Goal: Information Seeking & Learning: Learn about a topic

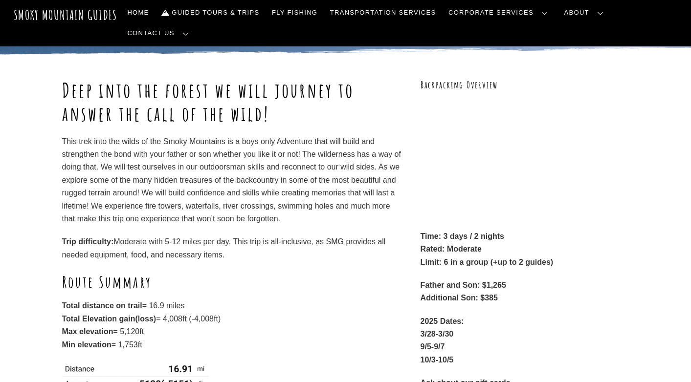
scroll to position [110, 0]
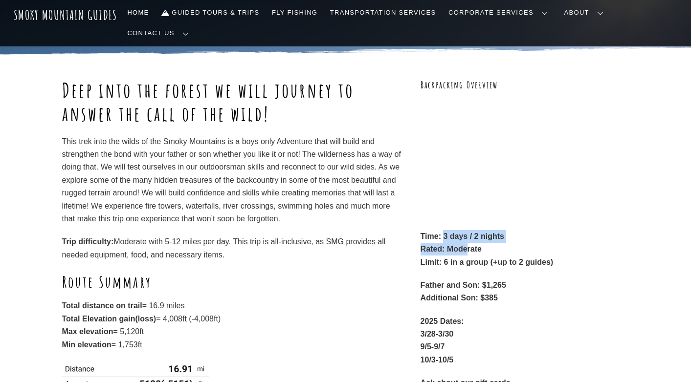
drag, startPoint x: 444, startPoint y: 218, endPoint x: 466, endPoint y: 225, distance: 23.2
click at [466, 230] on p "Time: 3 days / 2 nights Rated: Moderate Limit: 6 in a group (+up to 2 guides)" at bounding box center [525, 249] width 209 height 39
drag, startPoint x: 446, startPoint y: 244, endPoint x: 475, endPoint y: 244, distance: 28.9
click at [475, 258] on strong "Limit: 6 in a group (+up to 2 guides)" at bounding box center [487, 262] width 133 height 8
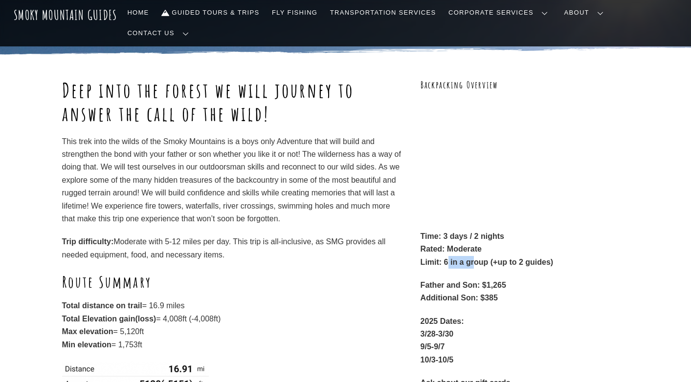
click at [475, 258] on strong "Limit: 6 in a group (+up to 2 guides)" at bounding box center [487, 262] width 133 height 8
drag, startPoint x: 495, startPoint y: 245, endPoint x: 553, endPoint y: 245, distance: 57.2
click at [553, 258] on strong "Limit: 6 in a group (+up to 2 guides)" at bounding box center [487, 262] width 133 height 8
drag, startPoint x: 487, startPoint y: 267, endPoint x: 509, endPoint y: 267, distance: 22.0
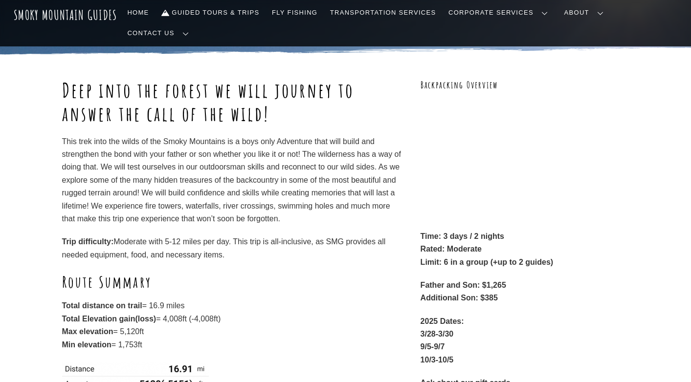
click at [509, 279] on p "Father and Son: $1,265 Additional Son: $385" at bounding box center [525, 292] width 209 height 26
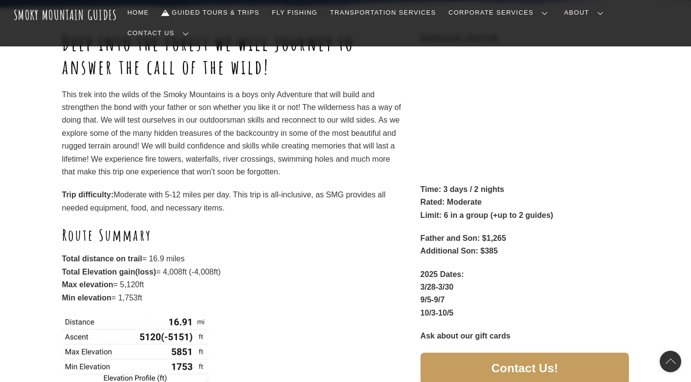
scroll to position [164, 0]
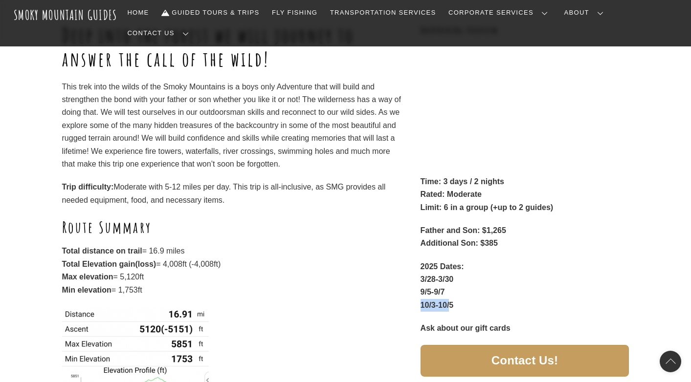
drag, startPoint x: 422, startPoint y: 286, endPoint x: 450, endPoint y: 286, distance: 28.4
click at [450, 301] on strong "10/3-10/5" at bounding box center [437, 305] width 33 height 8
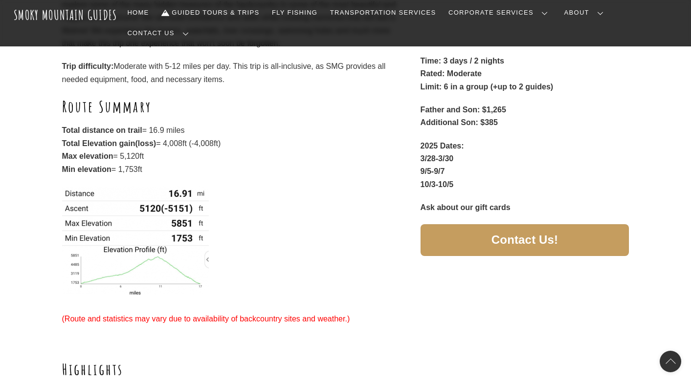
scroll to position [312, 0]
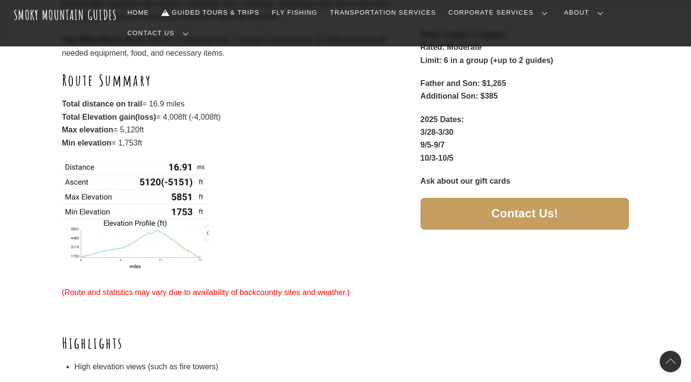
click at [230, 203] on p at bounding box center [232, 218] width 340 height 116
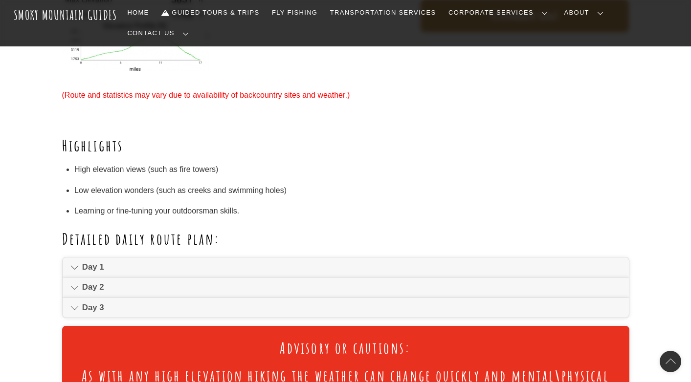
scroll to position [519, 0]
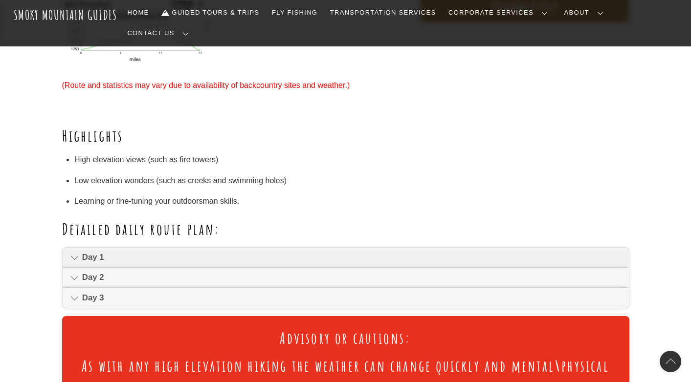
click at [196, 252] on span "Day 1" at bounding box center [351, 258] width 538 height 12
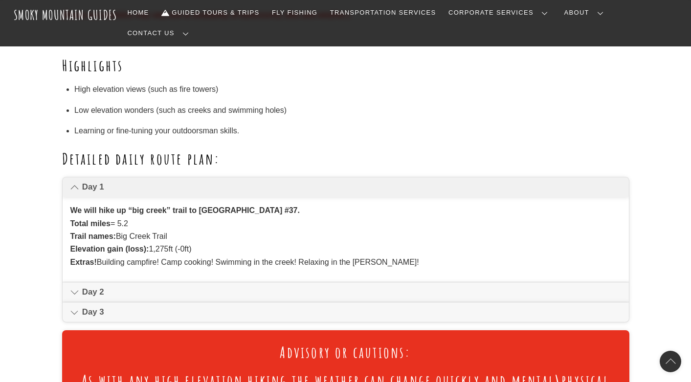
scroll to position [611, 0]
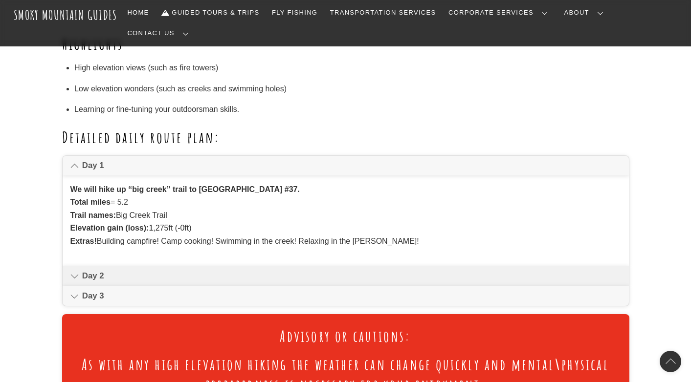
click at [101, 270] on span "Day 2" at bounding box center [351, 276] width 538 height 12
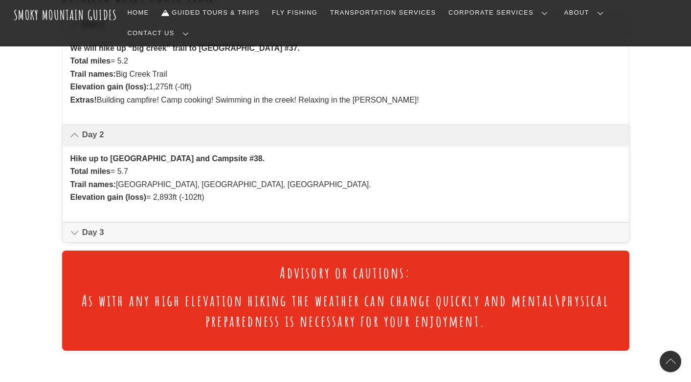
scroll to position [749, 0]
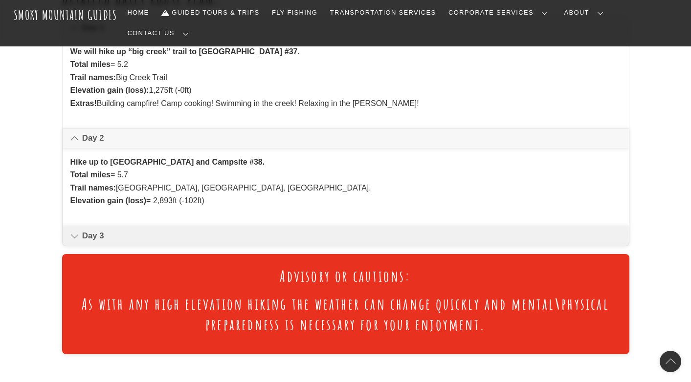
click at [133, 230] on span "Day 3" at bounding box center [351, 236] width 538 height 12
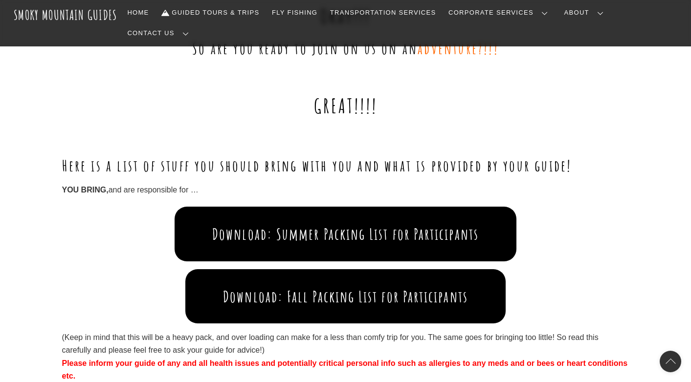
scroll to position [1236, 0]
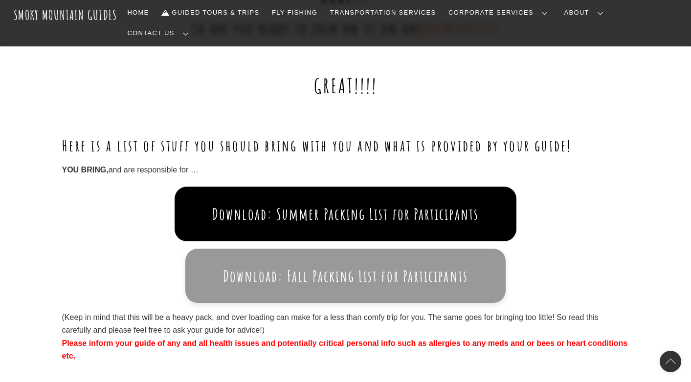
click at [341, 249] on button "Download: Fall Packing List for Participants" at bounding box center [345, 276] width 320 height 54
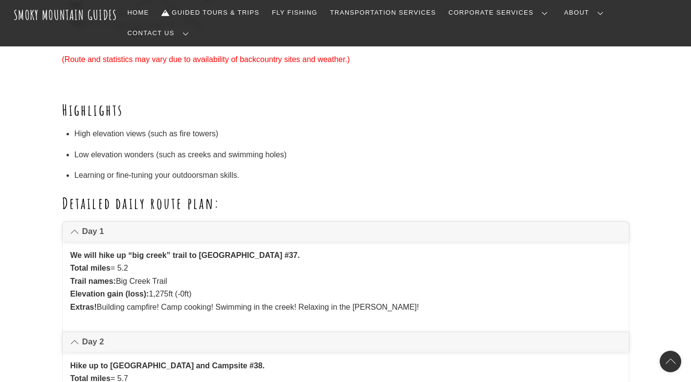
scroll to position [558, 0]
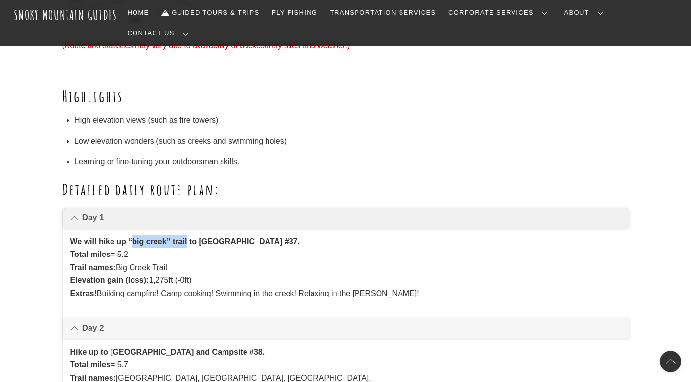
drag, startPoint x: 133, startPoint y: 220, endPoint x: 187, endPoint y: 218, distance: 54.3
click at [187, 238] on strong "We will hike up “big creek” trail to [GEOGRAPHIC_DATA] #37." at bounding box center [184, 242] width 229 height 8
click at [198, 238] on strong "We will hike up “big creek” trail to [GEOGRAPHIC_DATA] #37." at bounding box center [184, 242] width 229 height 8
drag, startPoint x: 200, startPoint y: 218, endPoint x: 295, endPoint y: 220, distance: 95.4
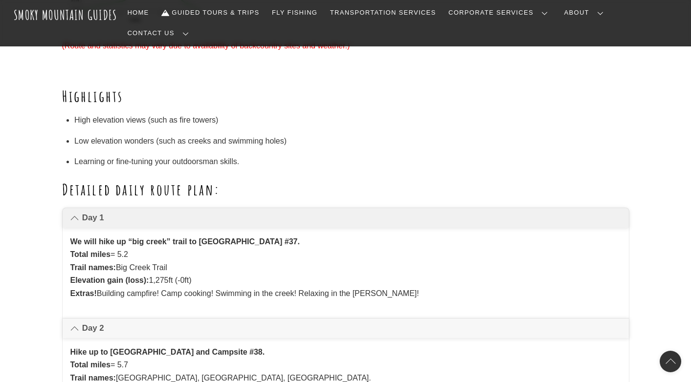
click at [295, 238] on strong "We will hike up “big creek” trail to [GEOGRAPHIC_DATA] #37." at bounding box center [184, 242] width 229 height 8
copy strong "Walnut Bottoms Campsite"
click at [209, 114] on ul "High elevation views (such as fire towers) Low elevation wonders (such as creek…" at bounding box center [351, 141] width 555 height 54
click at [251, 11] on link "Guided Tours & Trips" at bounding box center [210, 12] width 106 height 21
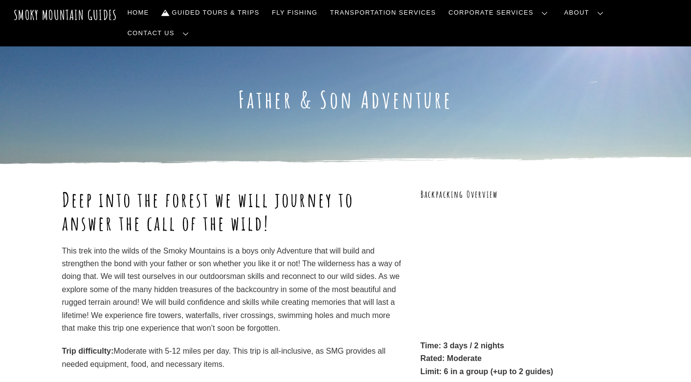
scroll to position [0, 0]
click at [361, 253] on p "This trek into the wilds of the Smoky Mountains is a boys only Adventure that w…" at bounding box center [232, 290] width 340 height 90
click at [253, 13] on link "Guided Tours & Trips" at bounding box center [210, 12] width 106 height 21
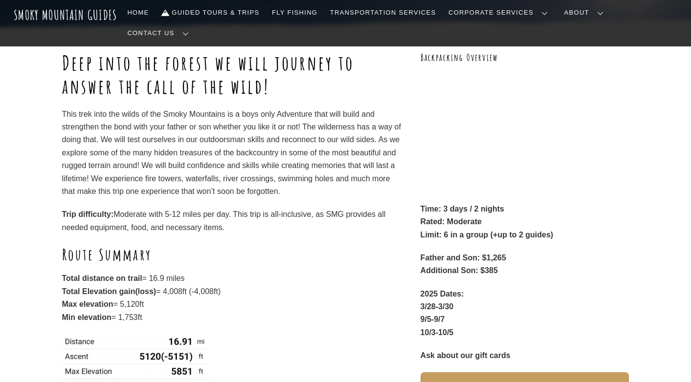
scroll to position [141, 0]
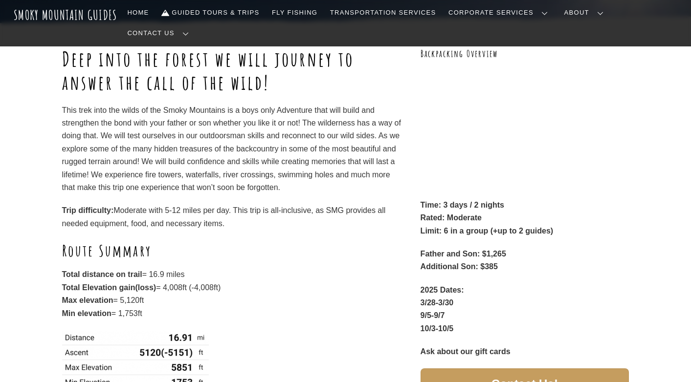
click at [462, 248] on p "Father and Son: $1,265 Additional Son: $385" at bounding box center [525, 261] width 209 height 26
drag, startPoint x: 497, startPoint y: 248, endPoint x: 423, endPoint y: 234, distance: 75.7
click at [423, 248] on p "Father and Son: $1,265 Additional Son: $385" at bounding box center [525, 261] width 209 height 26
click at [423, 250] on strong "Father and Son: $1,265" at bounding box center [464, 254] width 86 height 8
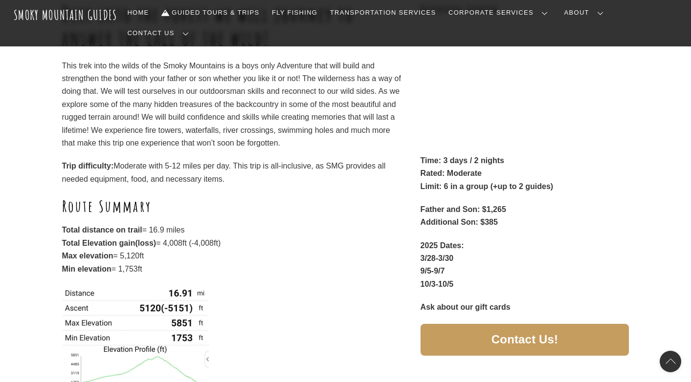
scroll to position [190, 0]
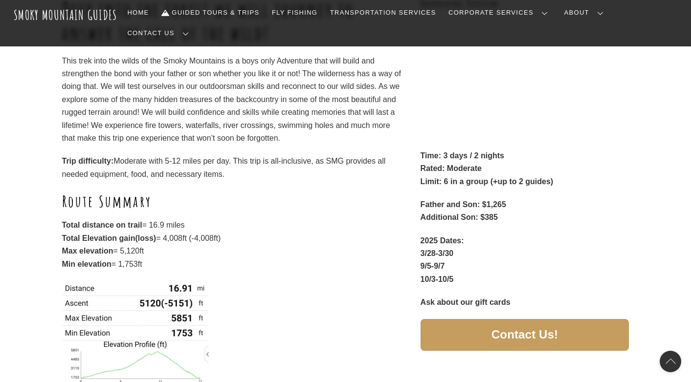
click at [427, 275] on strong "10/3-10/5" at bounding box center [437, 279] width 33 height 8
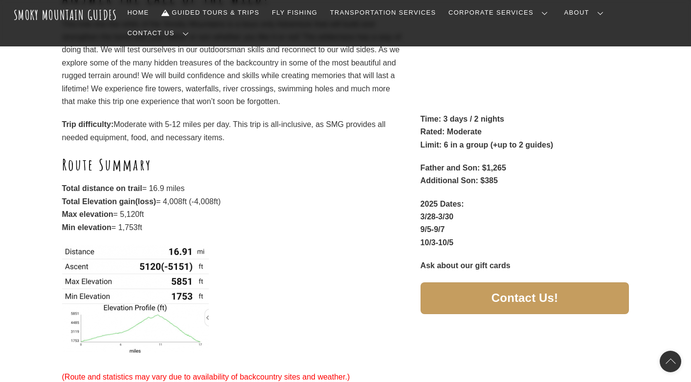
scroll to position [238, 0]
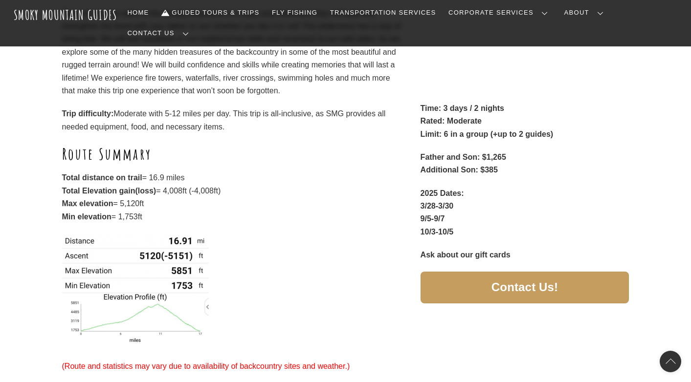
click at [207, 285] on img at bounding box center [135, 288] width 147 height 109
click at [198, 288] on img at bounding box center [135, 288] width 147 height 109
click at [202, 288] on img at bounding box center [135, 288] width 147 height 109
click at [134, 277] on img at bounding box center [135, 288] width 147 height 109
click at [232, 289] on p at bounding box center [232, 292] width 340 height 116
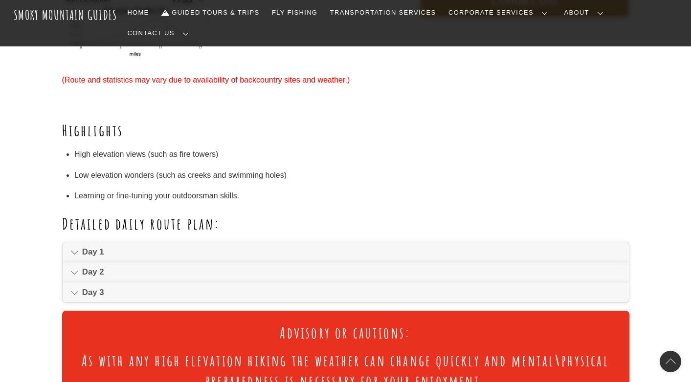
scroll to position [525, 0]
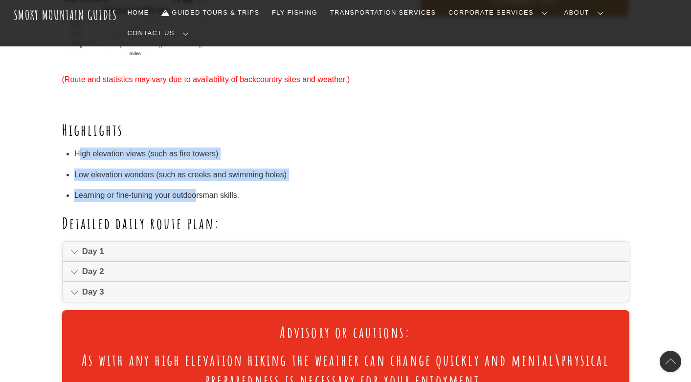
drag, startPoint x: 81, startPoint y: 134, endPoint x: 195, endPoint y: 171, distance: 119.8
click at [195, 171] on ul "High elevation views (such as fire towers) Low elevation wonders (such as creek…" at bounding box center [351, 175] width 555 height 54
click at [195, 189] on li "Learning or fine-tuning your outdoorsman skills." at bounding box center [351, 195] width 555 height 13
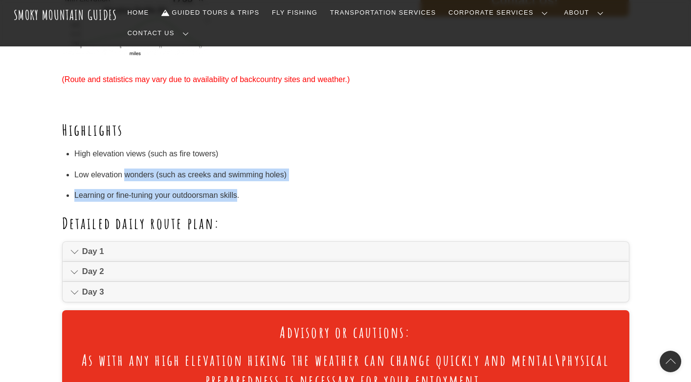
drag, startPoint x: 237, startPoint y: 174, endPoint x: 124, endPoint y: 153, distance: 115.3
click at [124, 153] on ul "High elevation views (such as fire towers) Low elevation wonders (such as creek…" at bounding box center [351, 175] width 555 height 54
click at [124, 169] on li "Low elevation wonders (such as creeks and swimming holes)" at bounding box center [351, 175] width 555 height 13
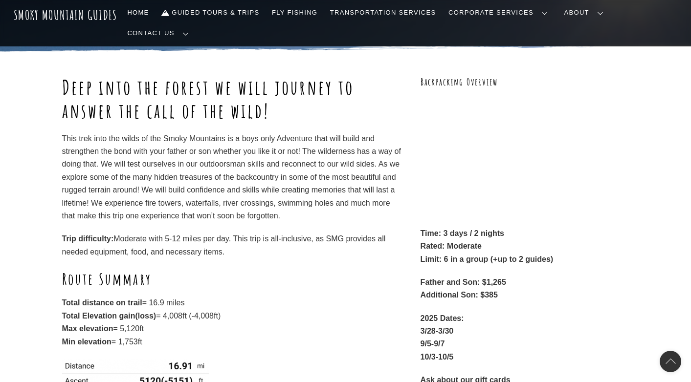
scroll to position [114, 0]
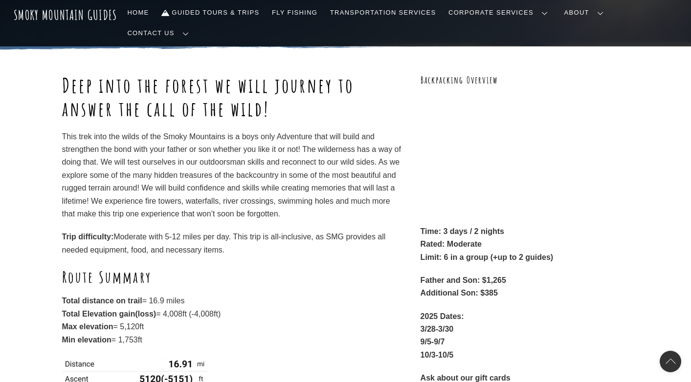
click at [472, 289] on strong "Additional Son: $385" at bounding box center [459, 293] width 77 height 8
click at [495, 289] on strong "Additional Son: $385" at bounding box center [459, 293] width 77 height 8
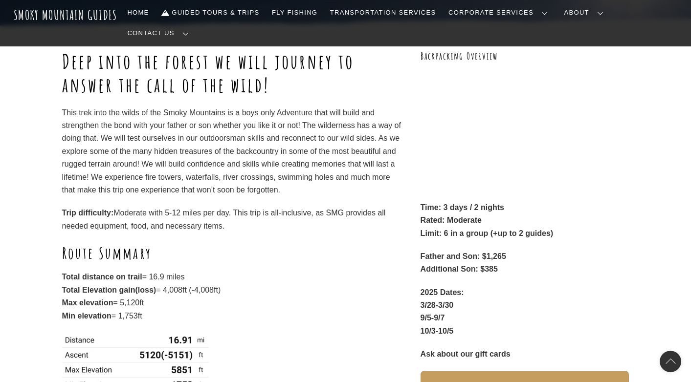
scroll to position [144, 0]
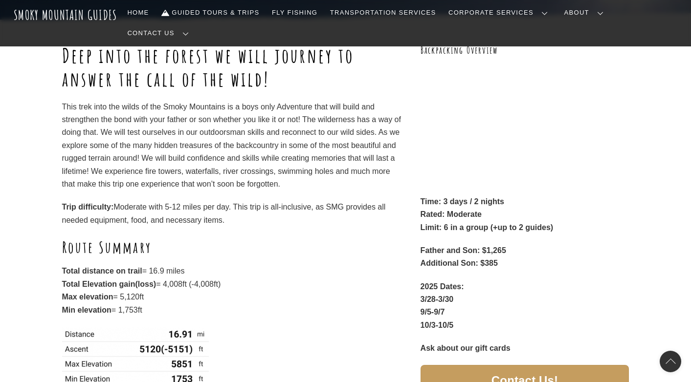
click at [454, 223] on strong "Limit: 6 in a group (+up to 2 guides)" at bounding box center [487, 227] width 133 height 8
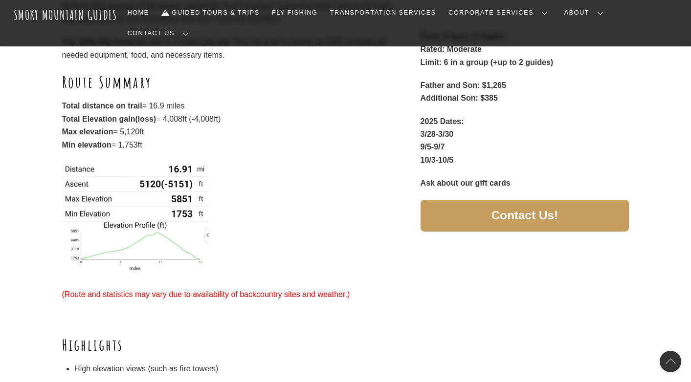
scroll to position [314, 0]
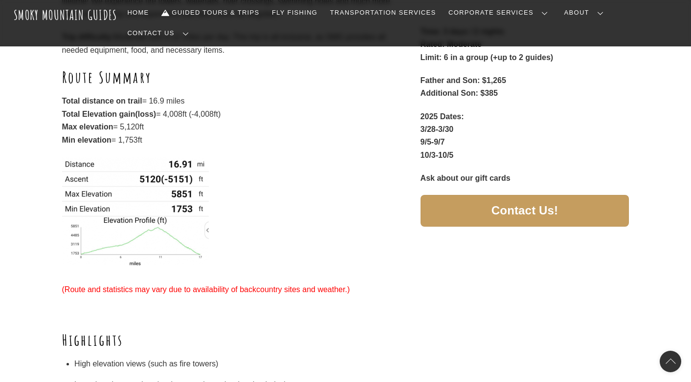
click at [428, 151] on strong "10/3-10/5" at bounding box center [437, 155] width 33 height 8
click at [373, 157] on p at bounding box center [232, 215] width 340 height 116
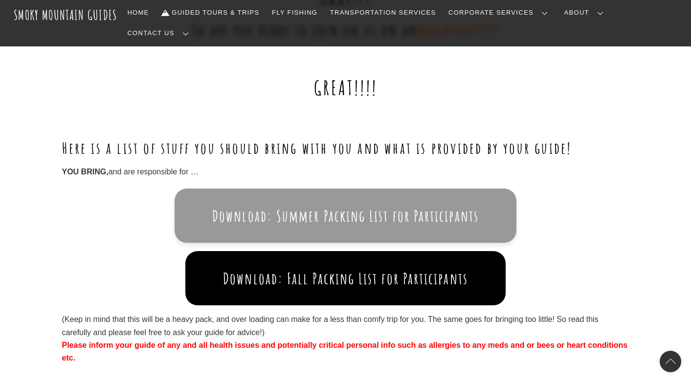
scroll to position [989, 0]
